Goal: Task Accomplishment & Management: Manage account settings

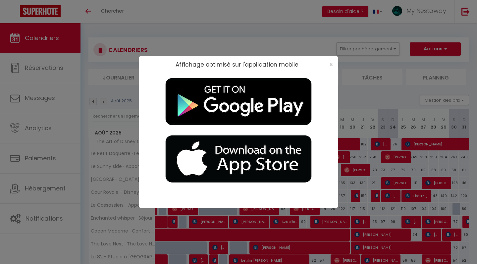
select select
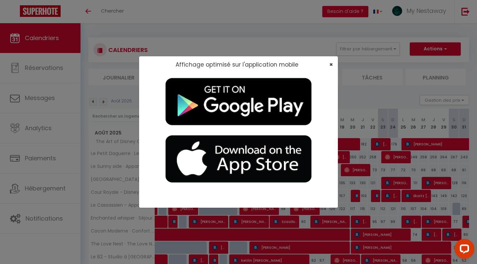
click at [330, 65] on span "×" at bounding box center [331, 64] width 4 height 8
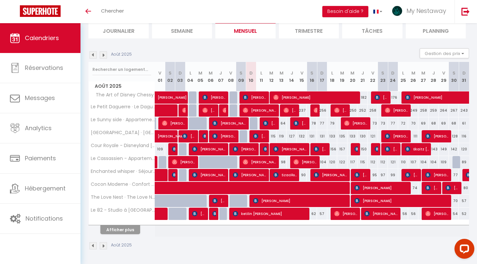
scroll to position [46, 0]
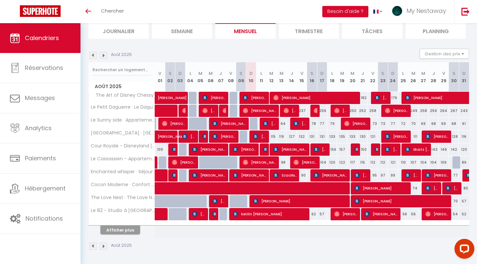
click at [126, 231] on button "Afficher plus" at bounding box center [120, 230] width 40 height 9
select select
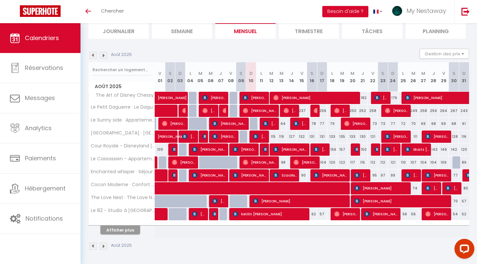
select select
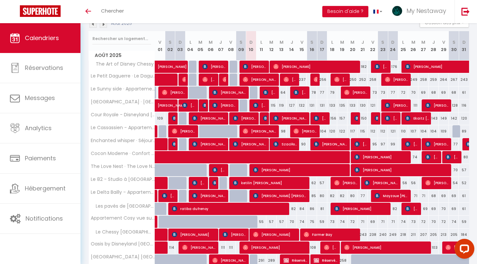
scroll to position [99, 0]
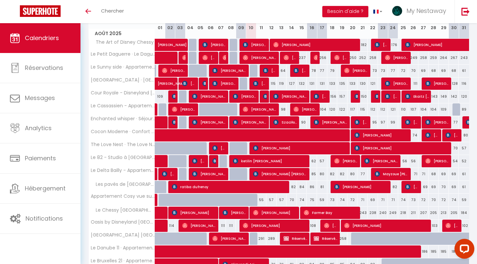
click at [272, 174] on span "[PERSON_NAME] [PERSON_NAME] [PERSON_NAME]" at bounding box center [280, 174] width 55 height 13
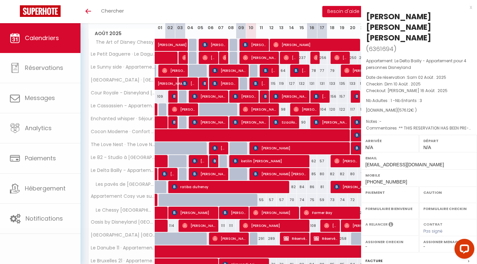
select select "OK"
select select "0"
select select "1"
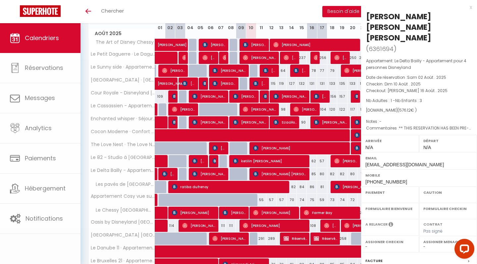
select select
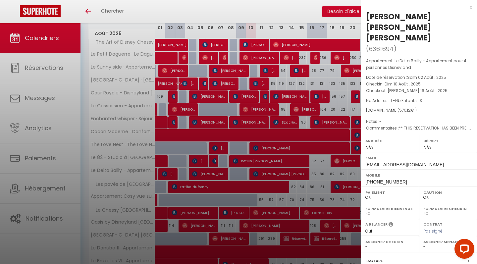
select select "19390"
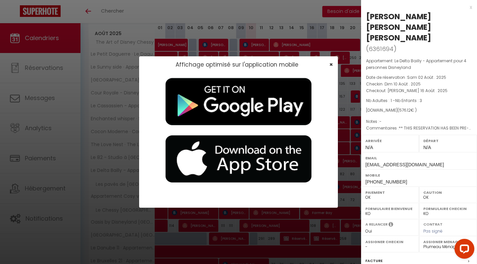
click at [330, 63] on span "×" at bounding box center [331, 64] width 4 height 8
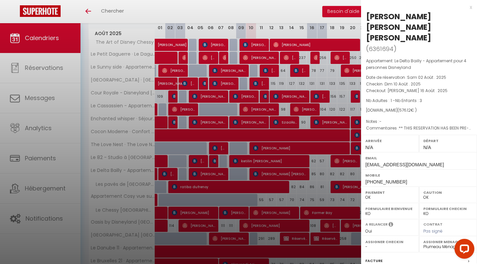
click at [43, 39] on div at bounding box center [238, 132] width 477 height 264
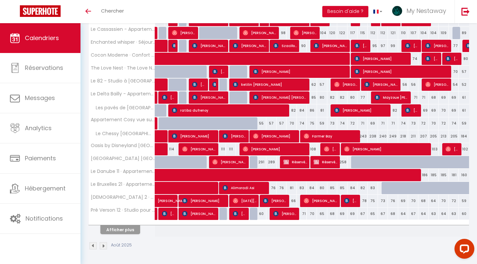
scroll to position [176, 0]
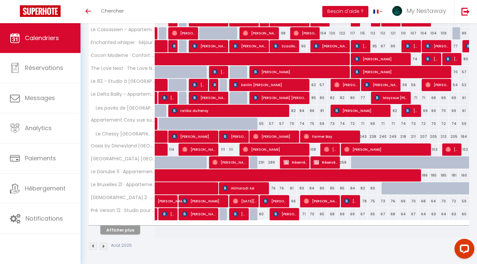
click at [133, 230] on button "Afficher plus" at bounding box center [120, 230] width 40 height 9
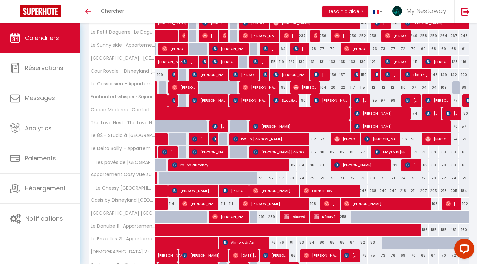
scroll to position [121, 0]
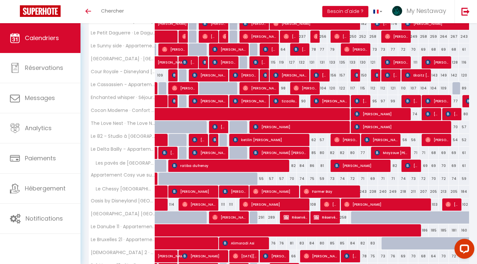
click at [435, 112] on span "[PERSON_NAME]" at bounding box center [432, 114] width 14 height 13
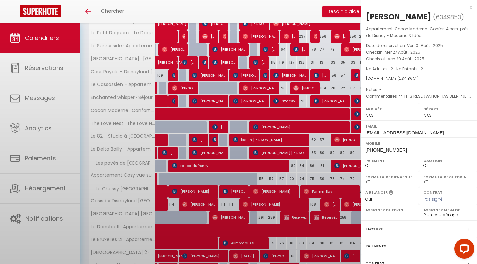
select select "KO"
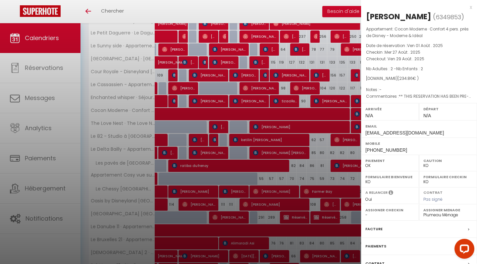
click at [470, 9] on div "x" at bounding box center [416, 7] width 111 height 8
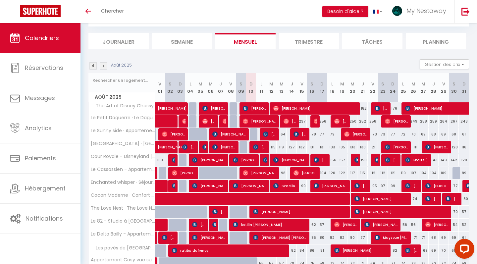
scroll to position [17, 0]
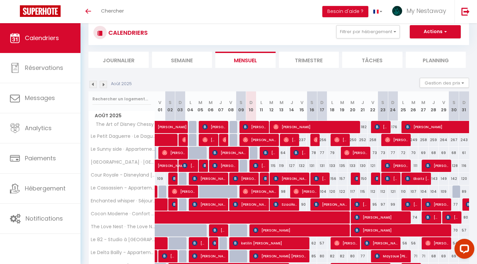
click at [104, 84] on img at bounding box center [103, 84] width 7 height 7
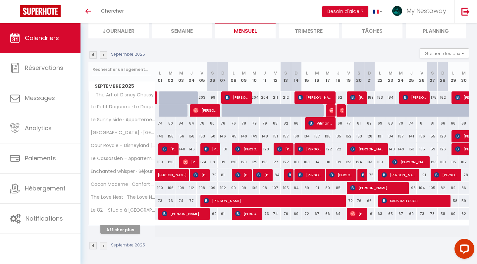
scroll to position [46, 0]
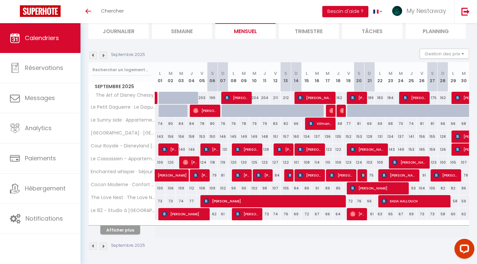
click at [127, 232] on button "Afficher plus" at bounding box center [120, 230] width 40 height 9
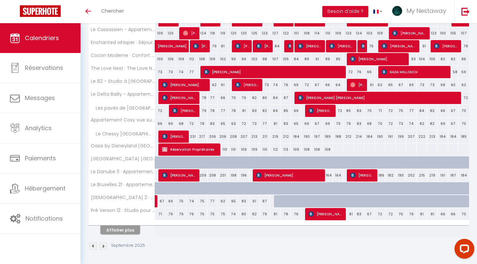
click at [125, 228] on button "Afficher plus" at bounding box center [120, 230] width 40 height 9
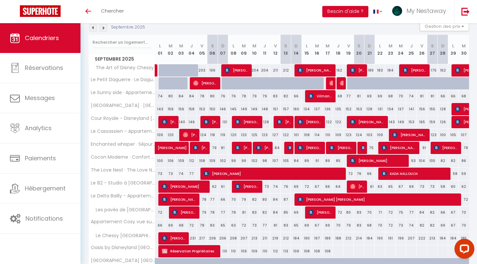
scroll to position [74, 0]
